Goal: Task Accomplishment & Management: Use online tool/utility

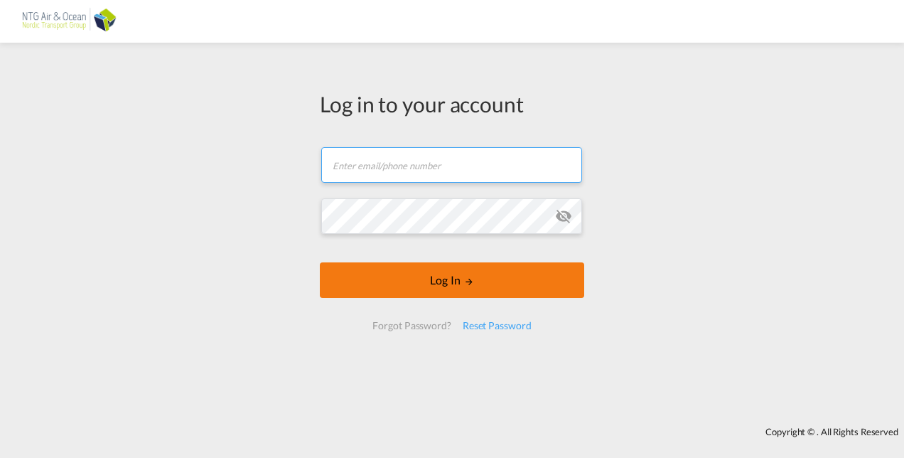
type input "[EMAIL_ADDRESS][DOMAIN_NAME]"
click at [422, 283] on button "Log In" at bounding box center [452, 280] width 264 height 36
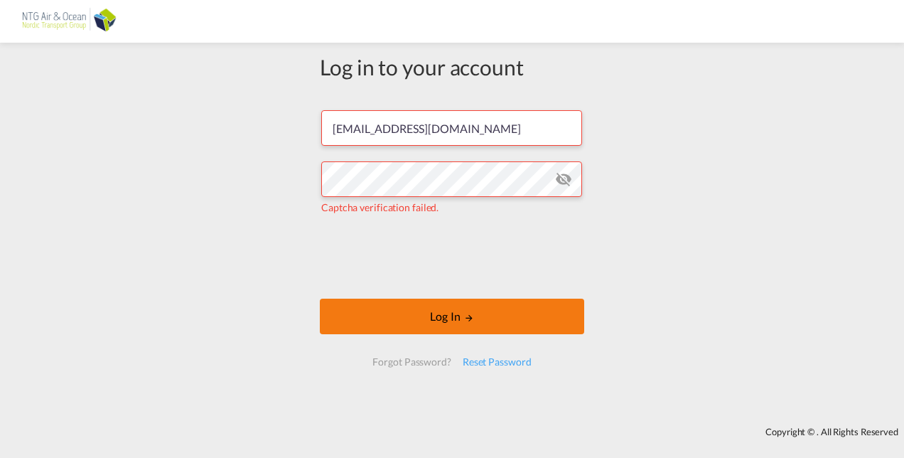
click at [409, 310] on button "Log In" at bounding box center [452, 316] width 264 height 36
